Goal: Information Seeking & Learning: Compare options

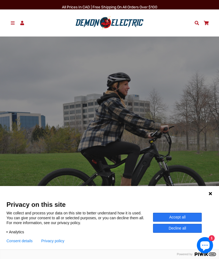
click at [12, 21] on span at bounding box center [13, 23] width 6 height 4
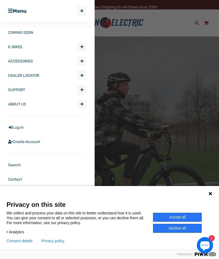
click at [83, 47] on span "button" at bounding box center [81, 47] width 3 height 4
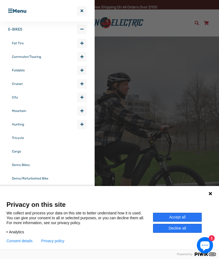
scroll to position [18, 0]
click at [23, 67] on link "Foldable" at bounding box center [44, 70] width 65 height 14
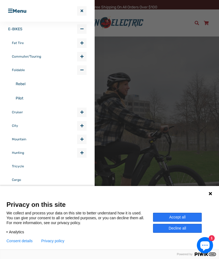
click at [25, 85] on link "Rebel" at bounding box center [51, 84] width 71 height 14
click at [21, 98] on link "Pilot" at bounding box center [51, 98] width 71 height 14
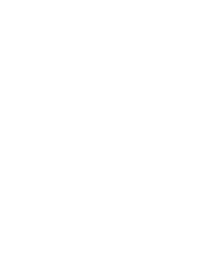
select select "******"
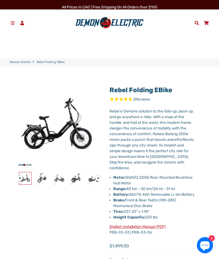
select select "******"
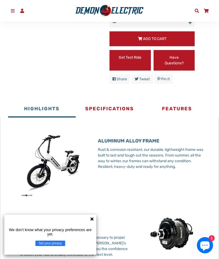
scroll to position [269, 0]
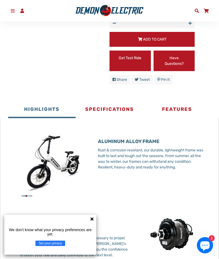
click at [123, 118] on button "Specifications" at bounding box center [110, 110] width 68 height 16
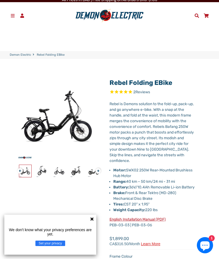
scroll to position [0, 0]
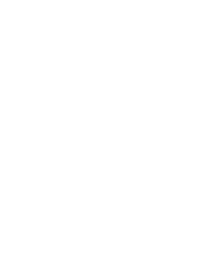
select select "******"
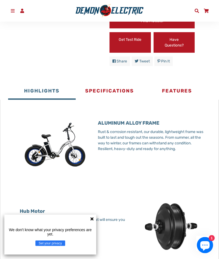
scroll to position [245, 0]
click at [122, 100] on button "Specifications" at bounding box center [110, 92] width 68 height 16
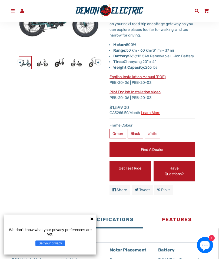
scroll to position [105, 0]
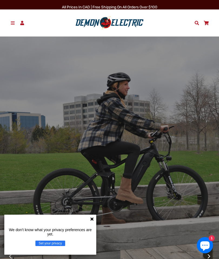
click at [95, 219] on div "We don't know what your privacy preferences are yet. Set your privacy" at bounding box center [50, 235] width 92 height 40
click at [93, 218] on icon at bounding box center [92, 219] width 4 height 4
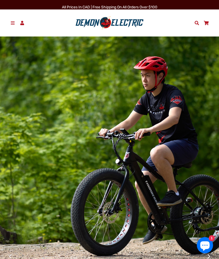
click at [9, 22] on link "Menu" at bounding box center [12, 23] width 9 height 8
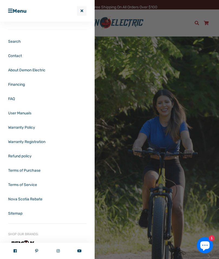
click at [39, 201] on link "Nova Scotia Rebate" at bounding box center [47, 199] width 79 height 14
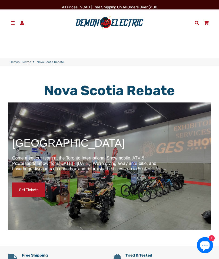
click at [11, 25] on span at bounding box center [13, 23] width 6 height 4
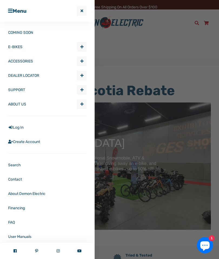
click at [84, 48] on span "Expand submenu E-BIKES" at bounding box center [81, 47] width 9 height 9
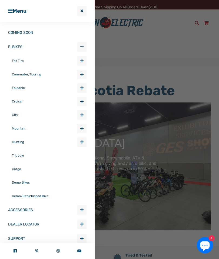
click at [25, 86] on link "Foldable" at bounding box center [44, 88] width 65 height 14
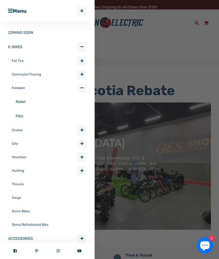
click at [24, 116] on link "Pilot" at bounding box center [51, 116] width 71 height 14
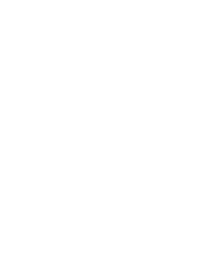
select select "******"
